Goal: Task Accomplishment & Management: Manage account settings

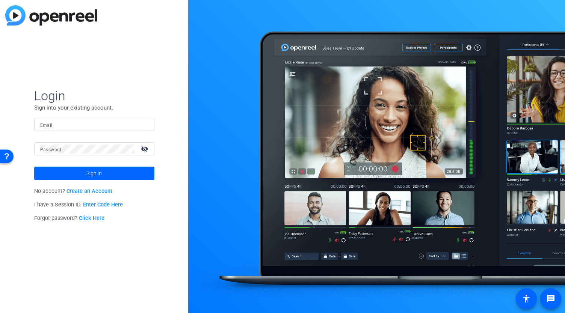
click at [93, 126] on input "Email" at bounding box center [94, 124] width 108 height 9
type input "[PERSON_NAME][EMAIL_ADDRESS][DOMAIN_NAME]"
click at [34, 167] on button "Sign in" at bounding box center [94, 174] width 120 height 14
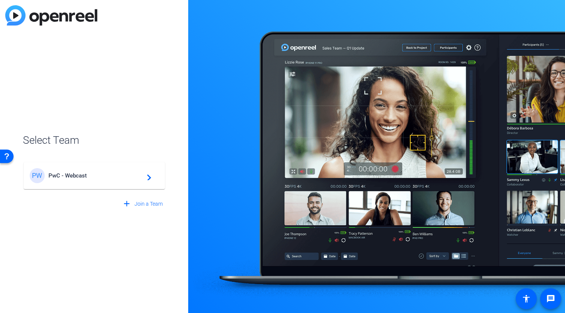
click at [74, 169] on div "PW PwC - Webcast navigate_next" at bounding box center [94, 175] width 129 height 15
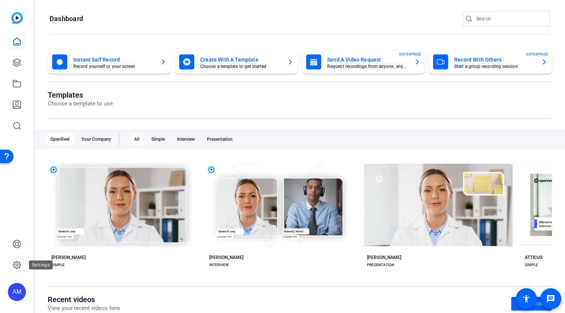
click at [17, 265] on icon at bounding box center [16, 265] width 9 height 9
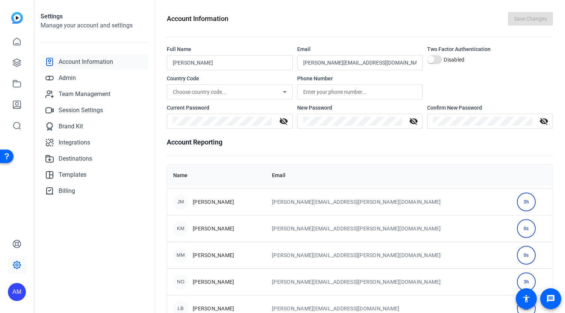
scroll to position [133, 0]
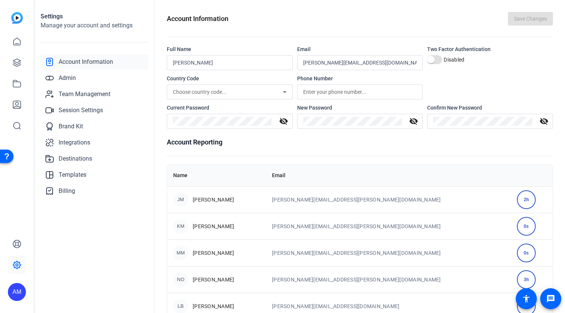
drag, startPoint x: 560, startPoint y: 152, endPoint x: 561, endPoint y: 176, distance: 24.0
click at [561, 176] on div "Account Information Save Changes Full Name [PERSON_NAME] Email [EMAIL_ADDRESS][…" at bounding box center [360, 156] width 410 height 313
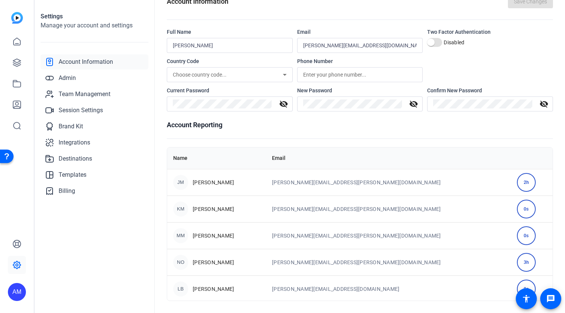
click at [557, 224] on div "Account Information Save Changes Full Name [PERSON_NAME] Email [EMAIL_ADDRESS][…" at bounding box center [360, 156] width 410 height 313
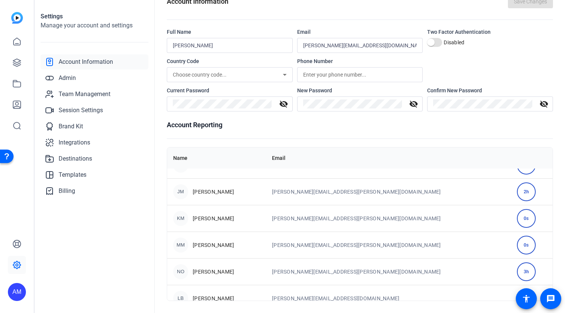
scroll to position [133, 0]
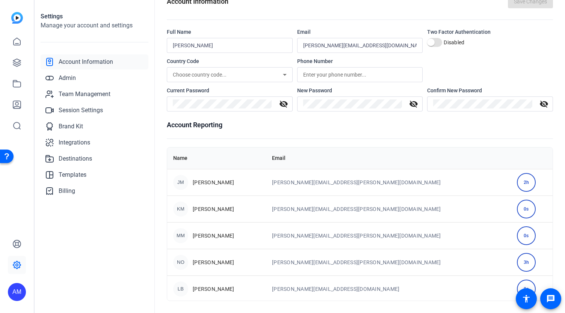
click at [517, 288] on div "0s" at bounding box center [526, 289] width 19 height 19
click at [66, 78] on span "Admin" at bounding box center [67, 78] width 17 height 9
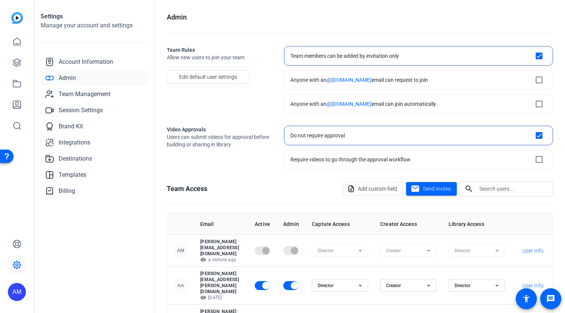
checkbox input "true"
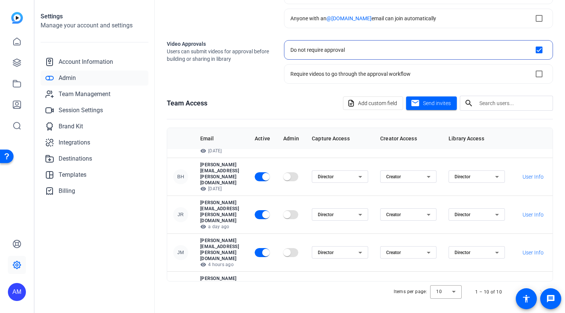
scroll to position [99, 24]
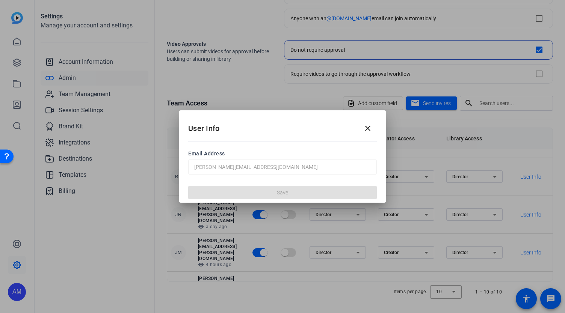
click at [210, 156] on span "Email Address" at bounding box center [282, 154] width 189 height 8
click at [275, 193] on div "Save" at bounding box center [282, 192] width 207 height 21
click at [368, 127] on mat-icon "close" at bounding box center [367, 128] width 9 height 9
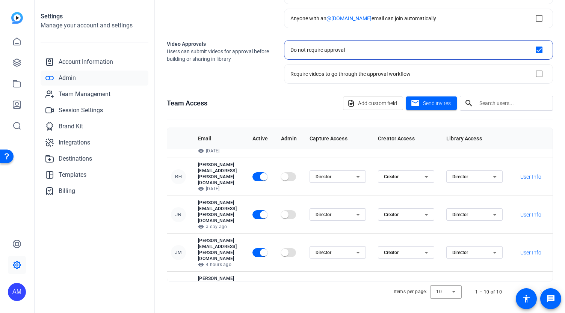
scroll to position [99, 0]
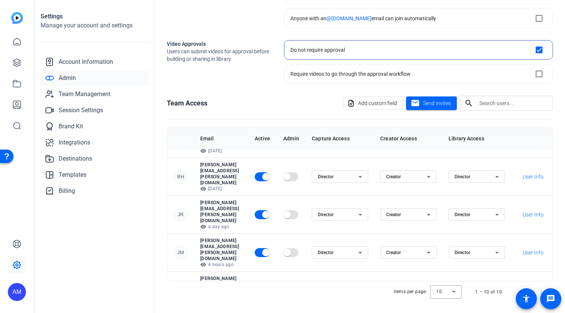
click at [270, 287] on span "button" at bounding box center [266, 291] width 8 height 8
drag, startPoint x: 431, startPoint y: 97, endPoint x: 430, endPoint y: 73, distance: 24.8
click at [430, 73] on openreel-admin "Admin Team Rules Allow new users to join your team Edit default user settings T…" at bounding box center [360, 114] width 386 height 376
click at [369, 103] on span "Add custom field" at bounding box center [377, 103] width 39 height 14
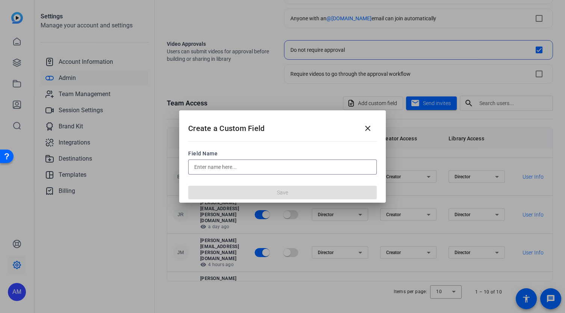
click at [254, 168] on input "text" at bounding box center [282, 167] width 177 height 9
click at [368, 128] on mat-icon "close" at bounding box center [367, 128] width 9 height 9
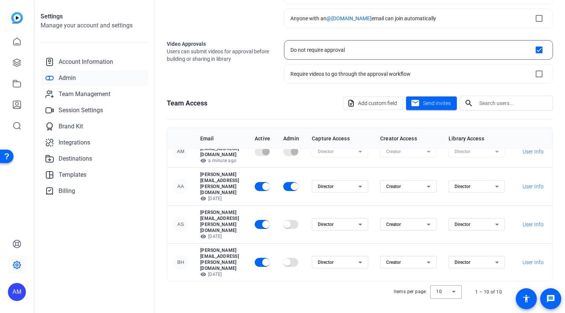
scroll to position [0, 0]
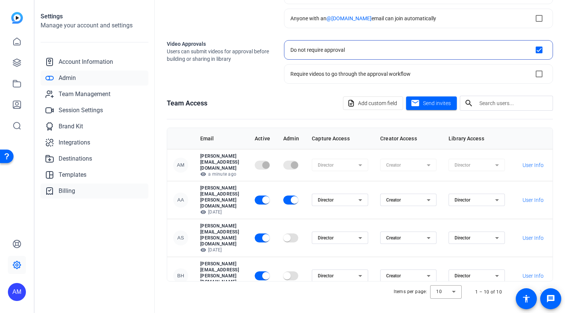
click at [64, 192] on span "Billing" at bounding box center [67, 191] width 17 height 9
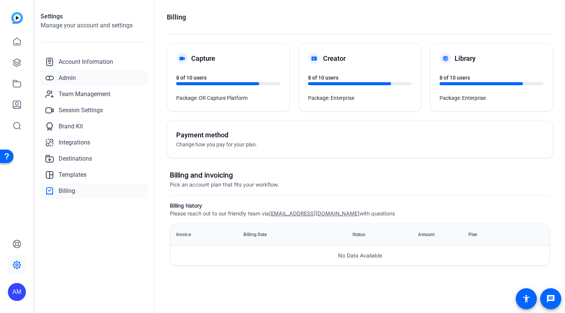
click at [62, 76] on span "Admin" at bounding box center [67, 78] width 17 height 9
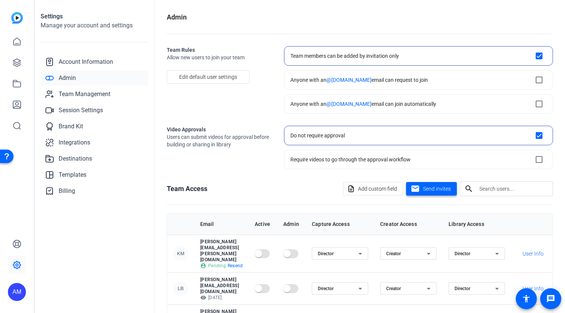
drag, startPoint x: 435, startPoint y: 187, endPoint x: 551, endPoint y: 140, distance: 125.2
click at [551, 140] on div "Admin Team Rules Allow new users to join your team Edit default user settings T…" at bounding box center [360, 156] width 410 height 313
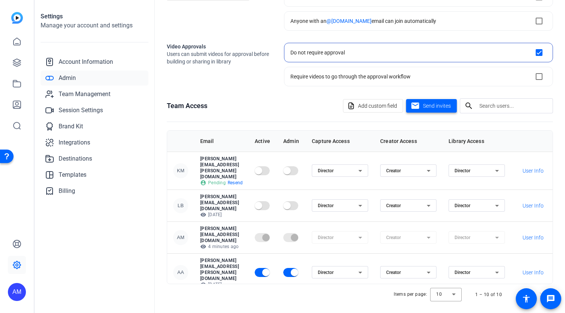
scroll to position [86, 0]
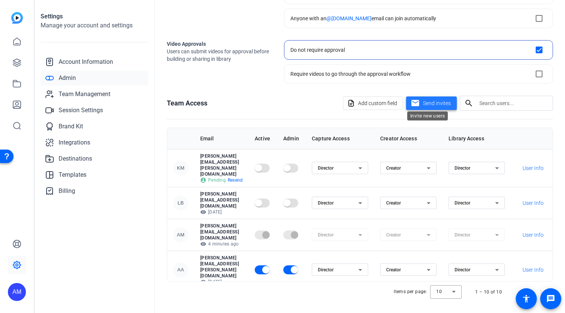
click at [430, 101] on span "Send invites" at bounding box center [437, 104] width 28 height 8
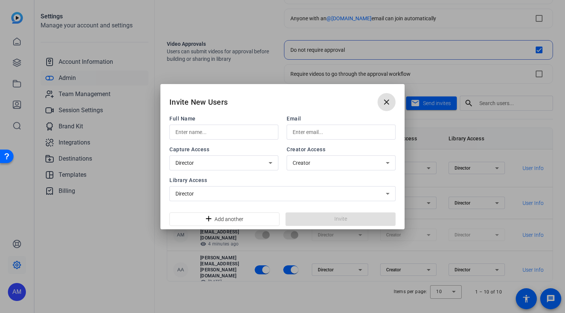
click at [216, 129] on input "text" at bounding box center [223, 132] width 97 height 9
type input "[PERSON_NAME]"
click at [309, 133] on input "text" at bounding box center [341, 132] width 97 height 9
paste input "[EMAIL_ADDRESS][PERSON_NAME][DOMAIN_NAME]"
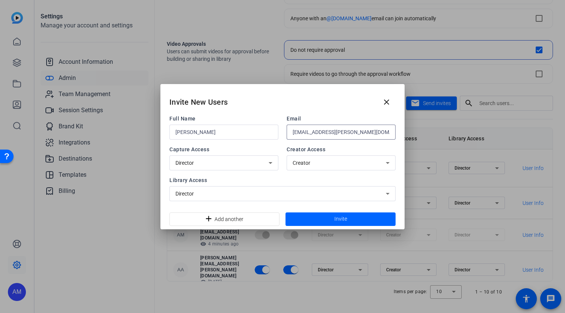
type input "[EMAIL_ADDRESS][PERSON_NAME][DOMAIN_NAME]"
click at [229, 218] on span "Add another" at bounding box center [229, 219] width 29 height 14
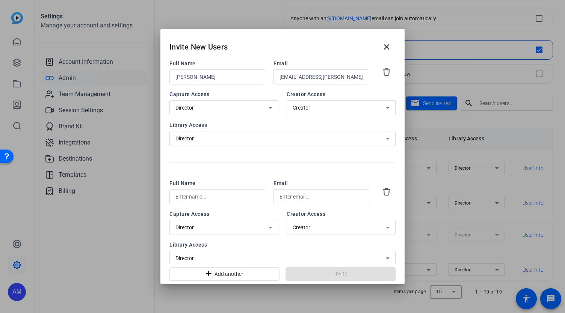
click at [230, 192] on div at bounding box center [217, 196] width 84 height 15
type input "[PERSON_NAME]"
click at [289, 196] on input "text" at bounding box center [321, 196] width 84 height 9
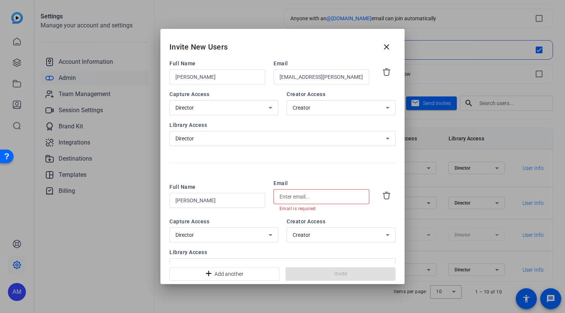
click at [298, 197] on input "text" at bounding box center [321, 196] width 84 height 9
click at [305, 201] on input "text" at bounding box center [321, 196] width 84 height 9
paste input "[PERSON_NAME][EMAIL_ADDRESS][PERSON_NAME][DOMAIN_NAME]"
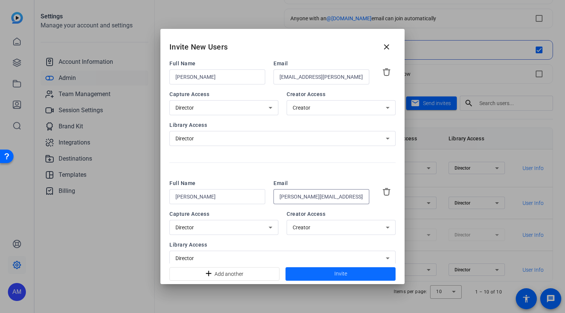
type input "[PERSON_NAME][EMAIL_ADDRESS][PERSON_NAME][DOMAIN_NAME]"
click at [340, 275] on span "Invite" at bounding box center [340, 274] width 13 height 8
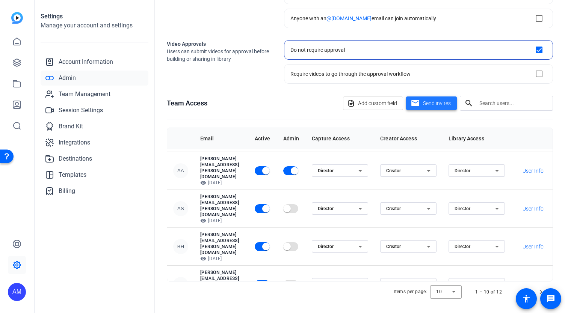
scroll to position [0, 0]
